Goal: Information Seeking & Learning: Compare options

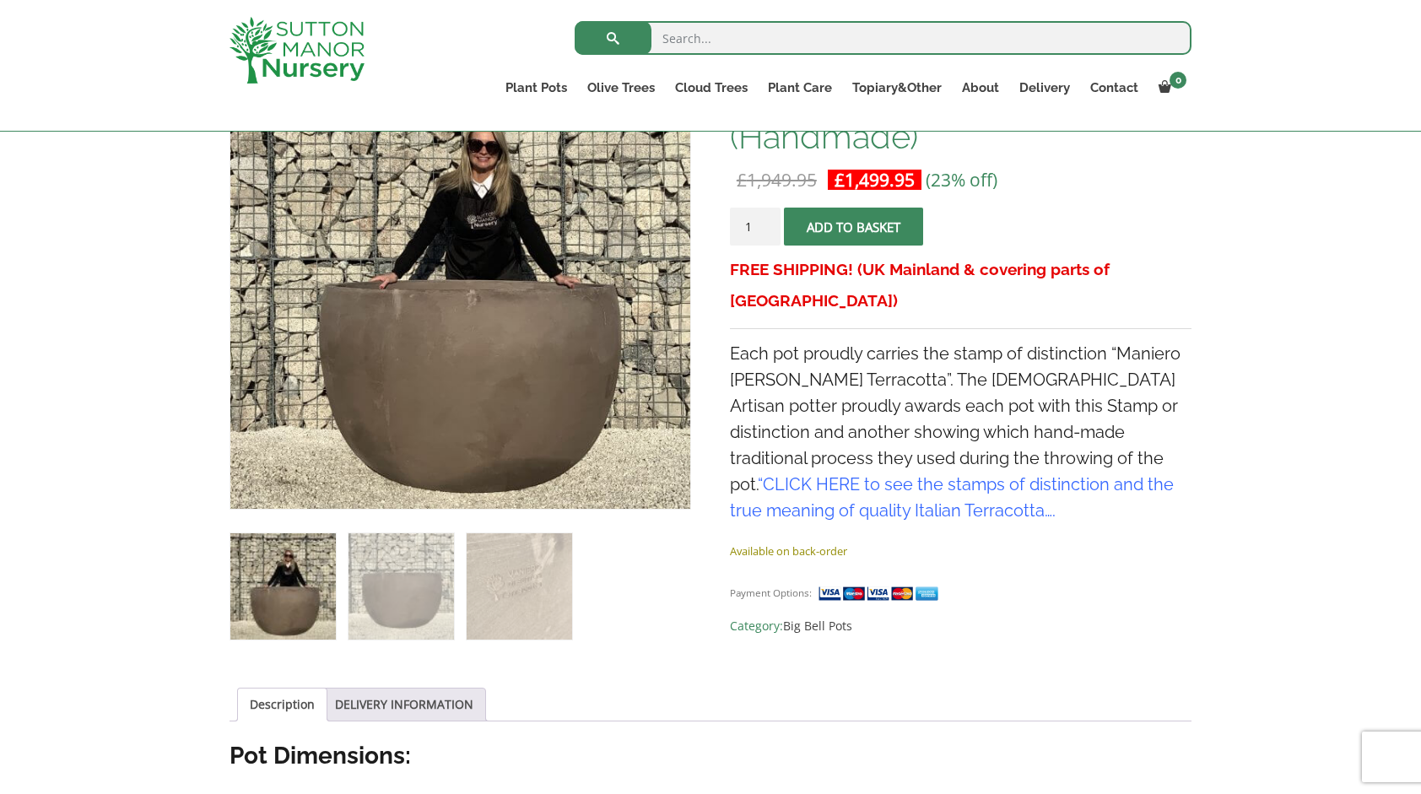
scroll to position [343, 0]
click at [815, 617] on link "Big Bell Pots" at bounding box center [817, 625] width 69 height 16
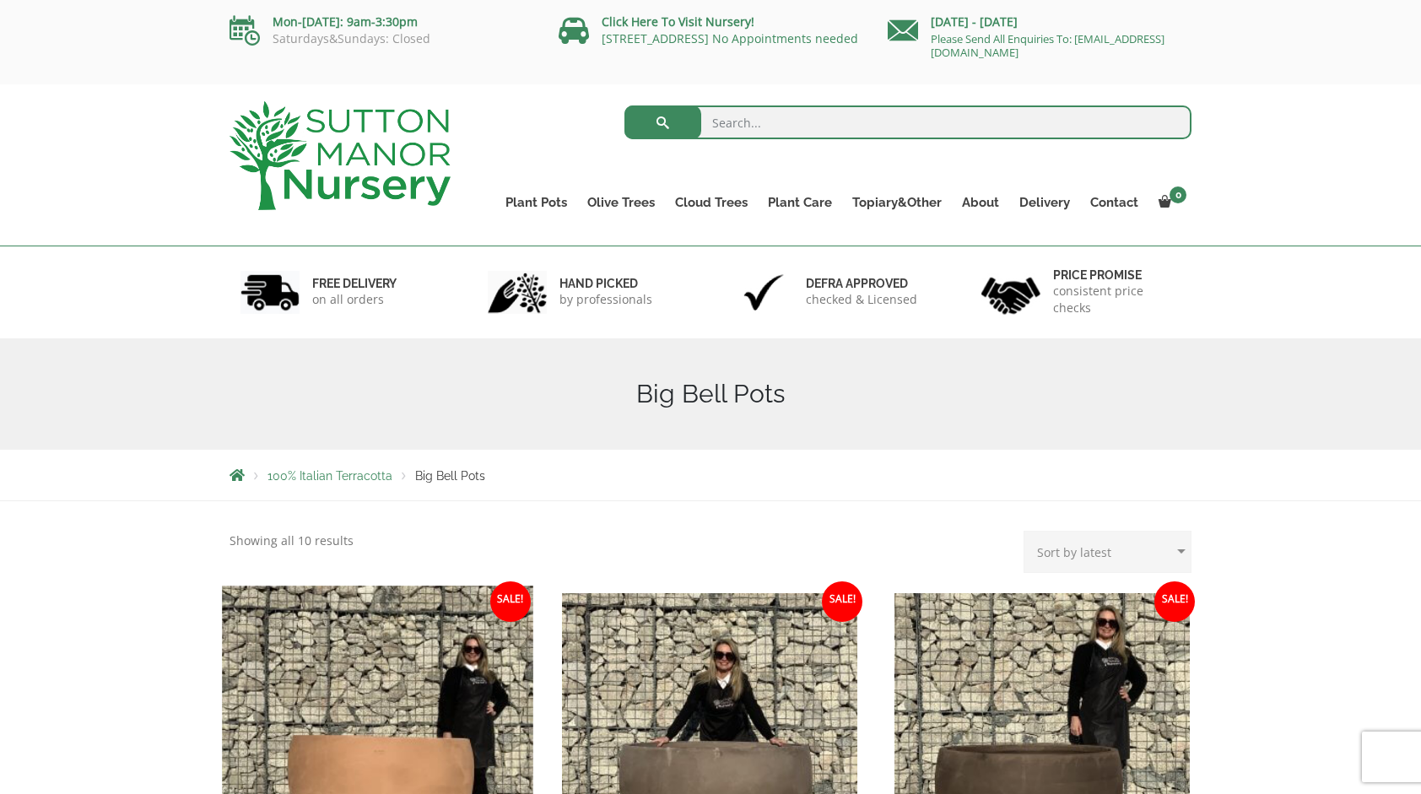
click at [369, 711] on img at bounding box center [377, 741] width 311 height 311
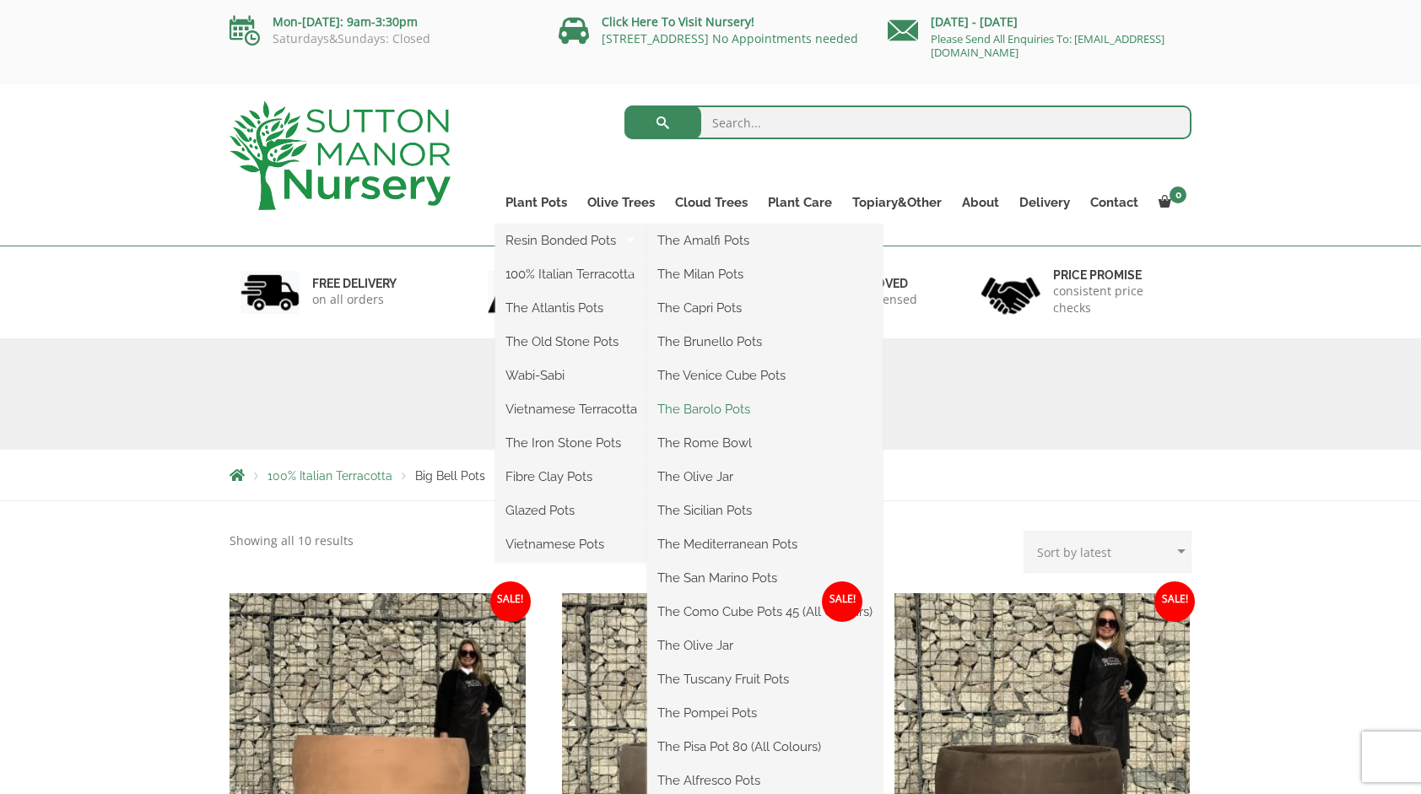
click at [719, 411] on link "The Barolo Pots" at bounding box center [764, 409] width 235 height 25
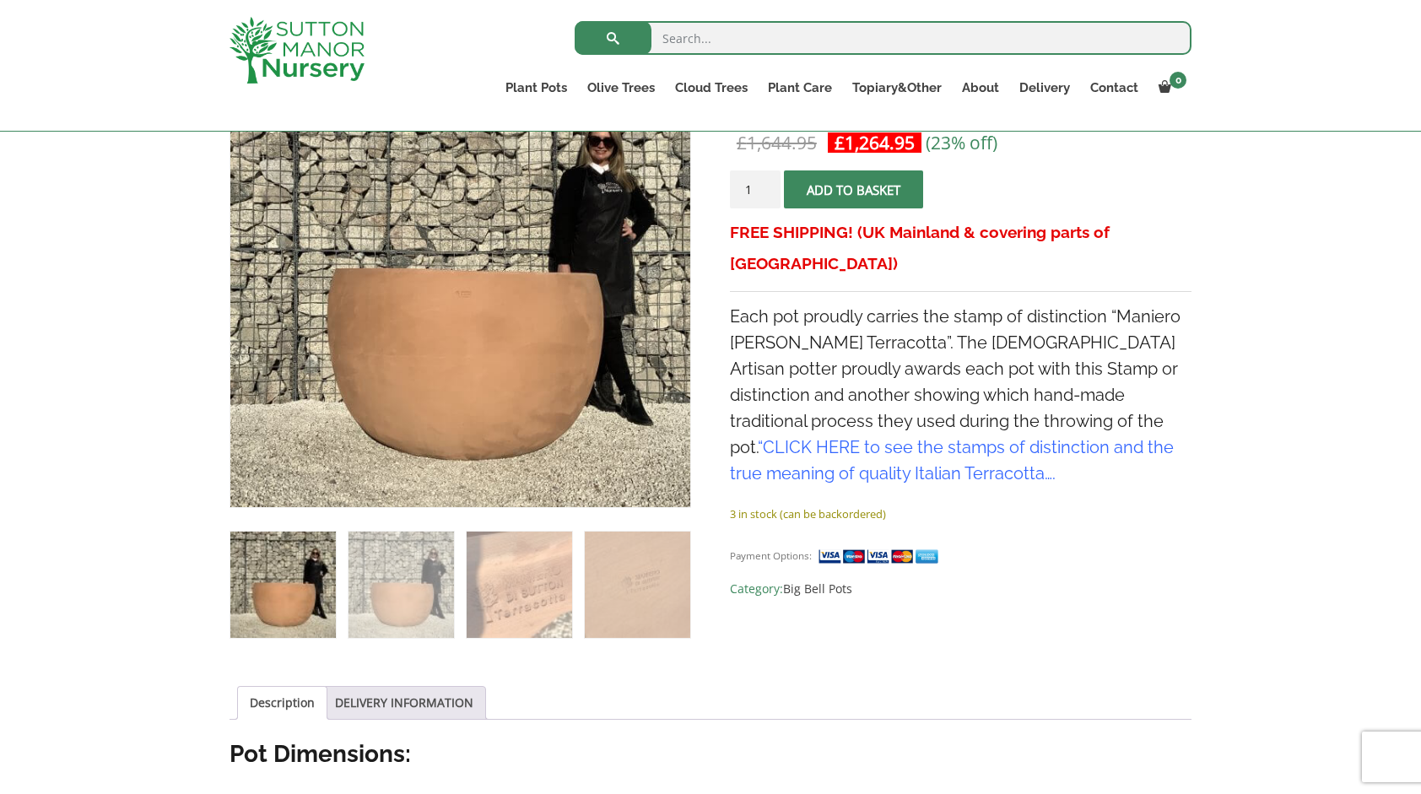
scroll to position [344, 0]
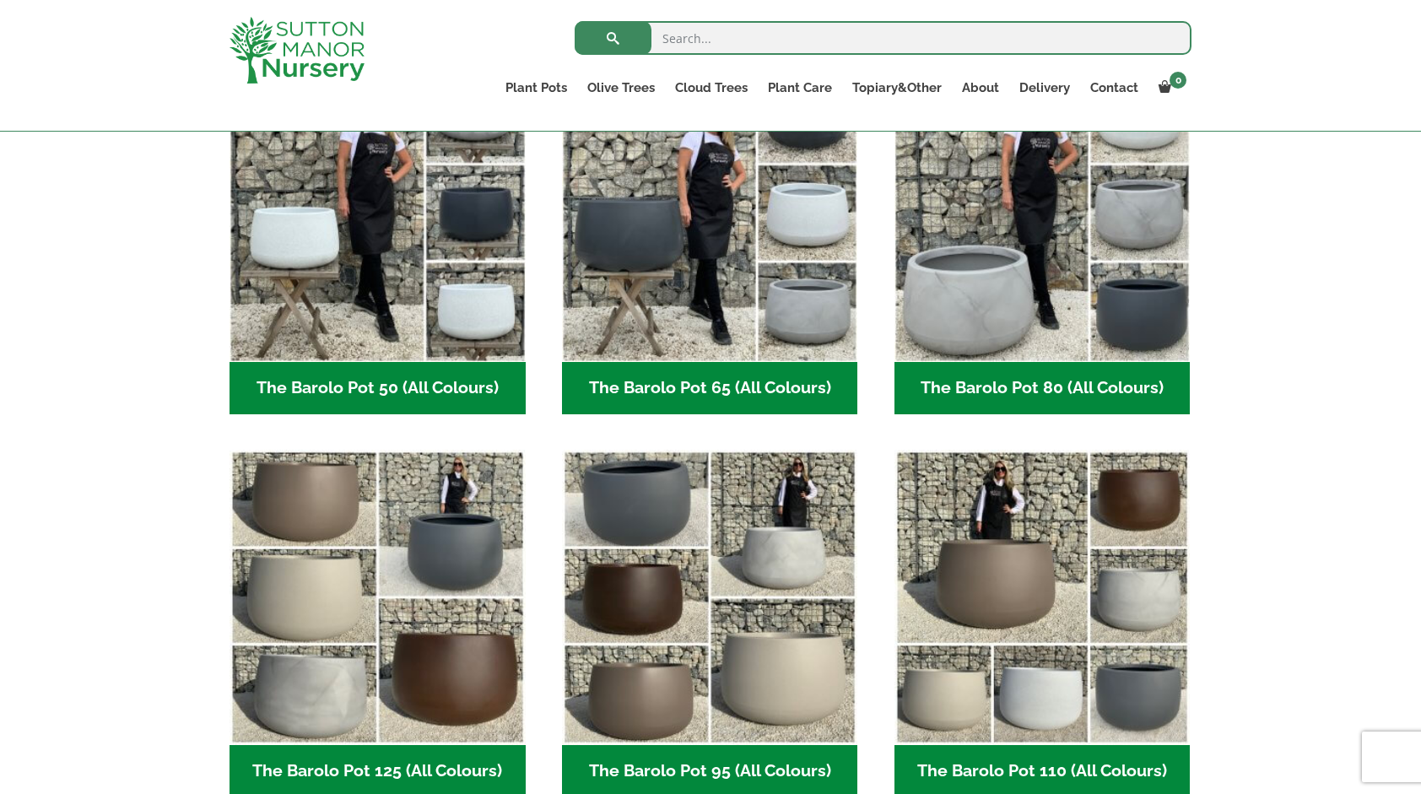
scroll to position [513, 0]
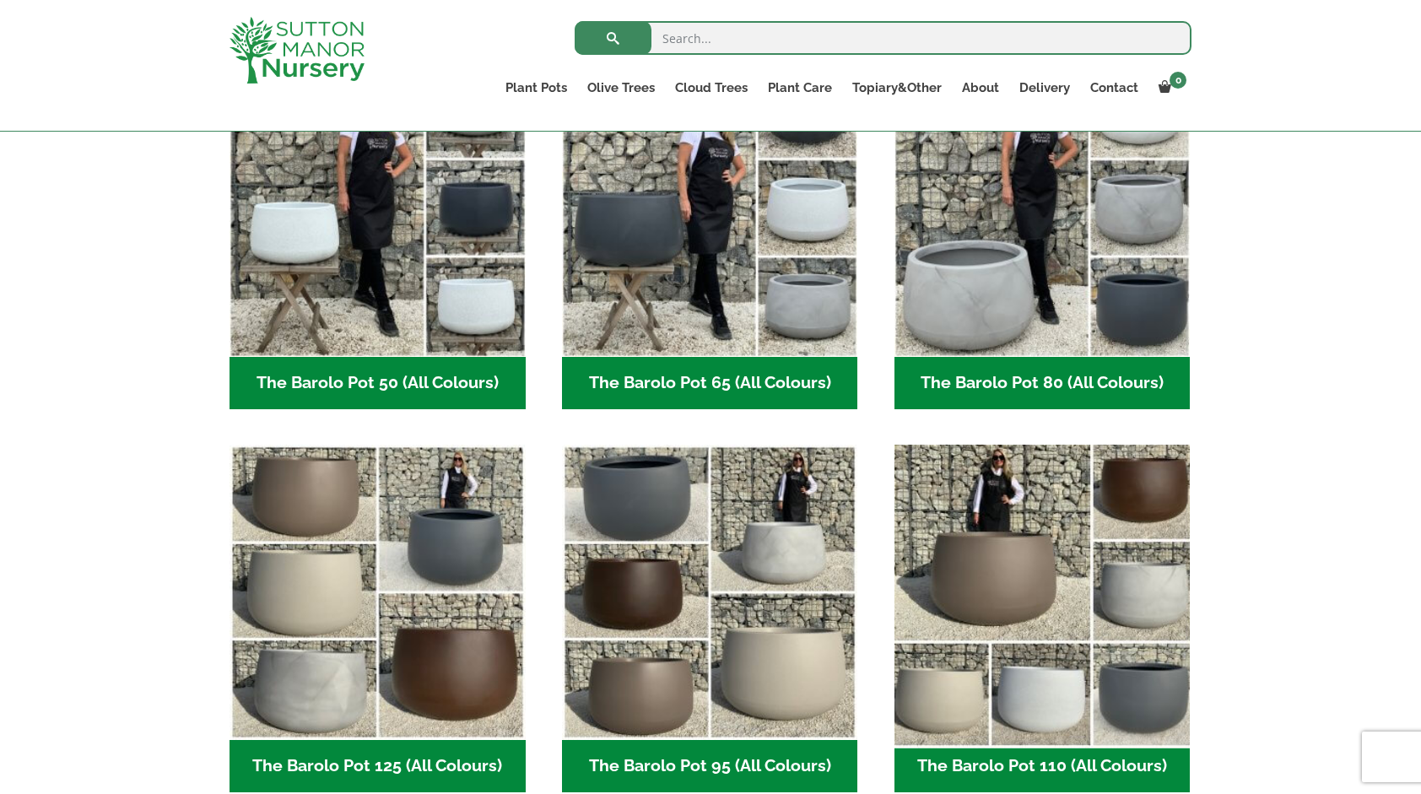
click at [977, 616] on img "Visit product category The Barolo Pot 110 (All Colours)" at bounding box center [1042, 592] width 311 height 311
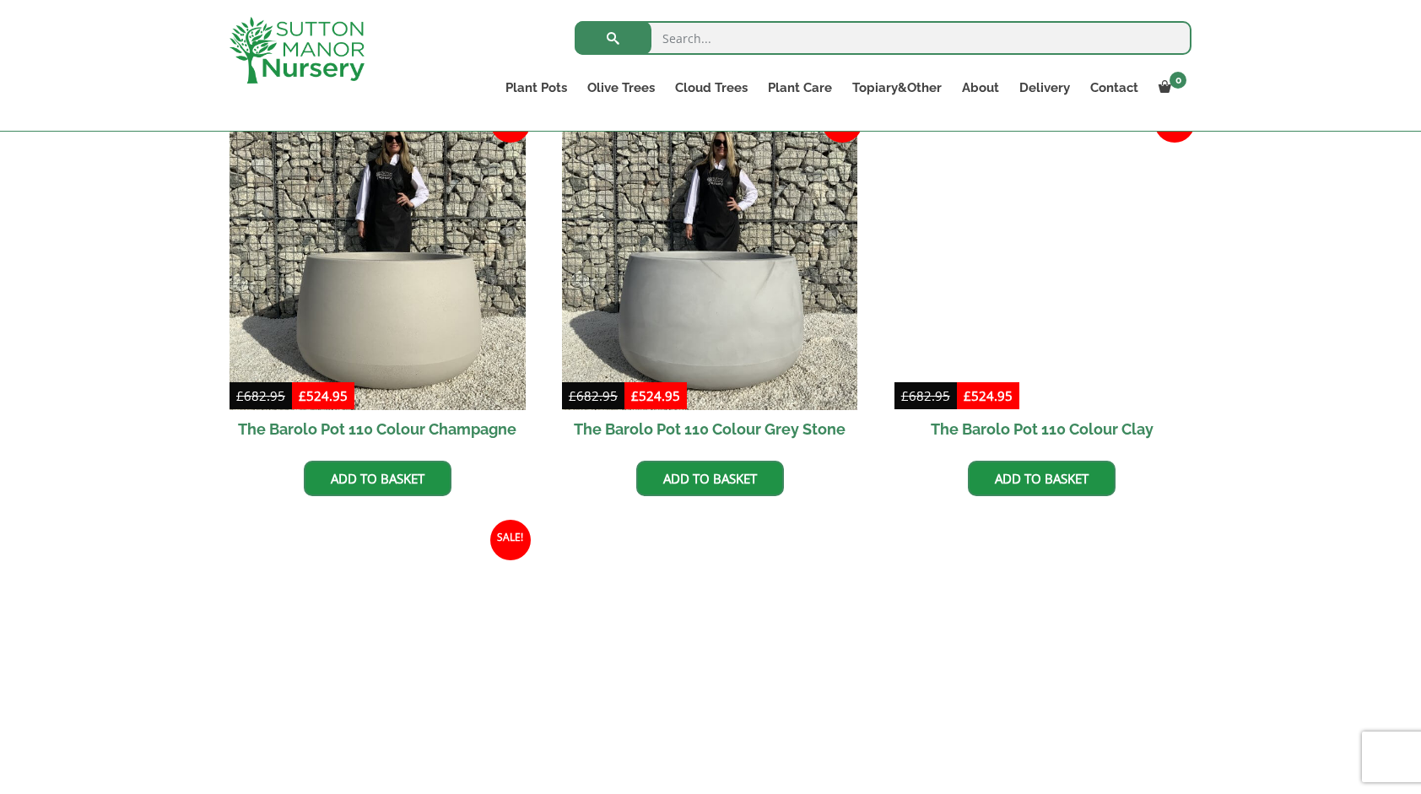
scroll to position [915, 0]
